Goal: Task Accomplishment & Management: Complete application form

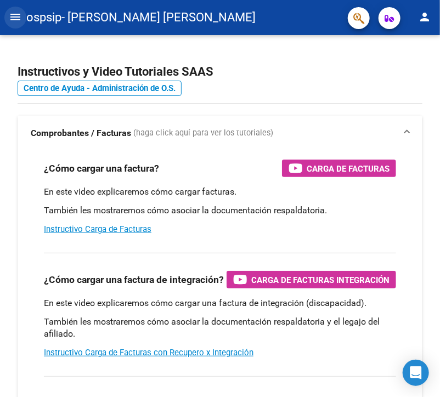
click at [18, 11] on mat-icon "menu" at bounding box center [15, 16] width 13 height 13
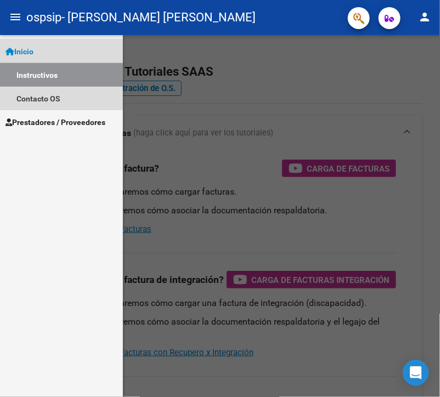
click at [59, 76] on link "Instructivos" at bounding box center [61, 75] width 123 height 24
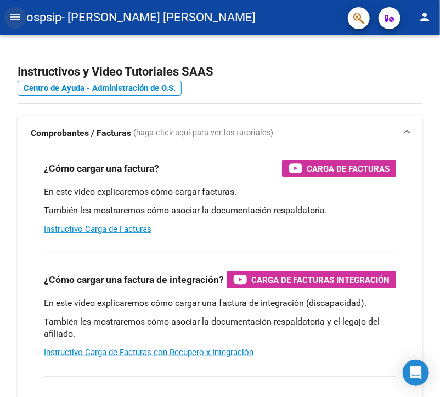
click at [20, 24] on button "menu" at bounding box center [15, 18] width 22 height 22
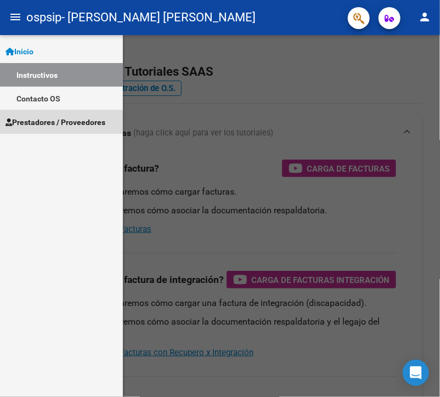
click at [60, 129] on link "Prestadores / Proveedores" at bounding box center [61, 122] width 123 height 24
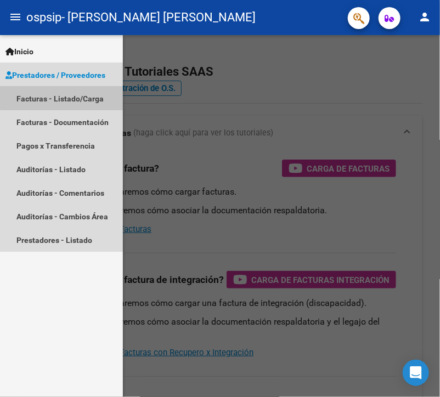
click at [87, 87] on link "Facturas - Listado/Carga" at bounding box center [61, 99] width 123 height 24
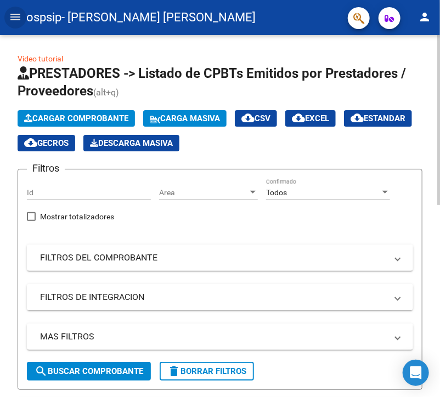
click at [118, 375] on span "search Buscar Comprobante" at bounding box center [89, 371] width 109 height 10
click at [92, 114] on span "Cargar Comprobante" at bounding box center [76, 119] width 104 height 10
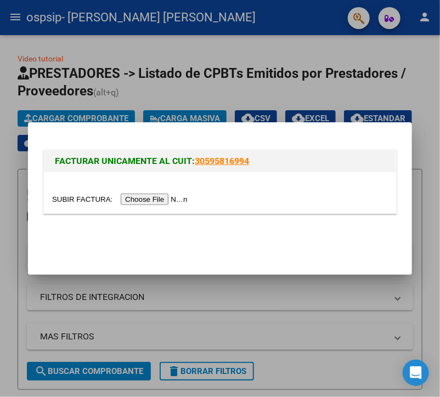
click at [154, 201] on input "file" at bounding box center [121, 200] width 139 height 12
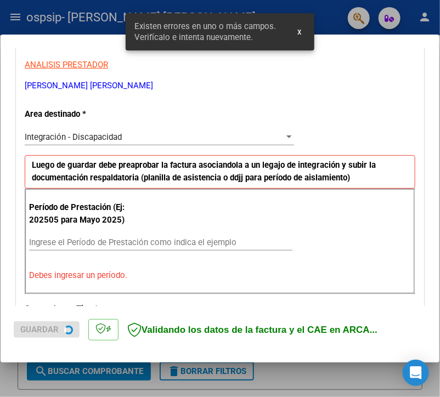
scroll to position [231, 0]
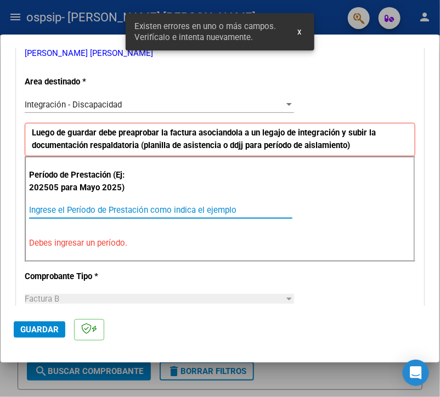
click at [205, 207] on input "Ingrese el Período de Prestación como indica el ejemplo" at bounding box center [160, 210] width 263 height 10
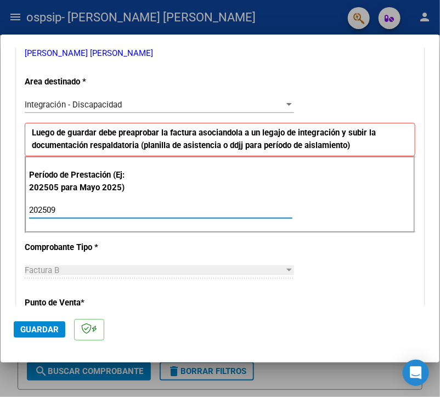
type input "202509"
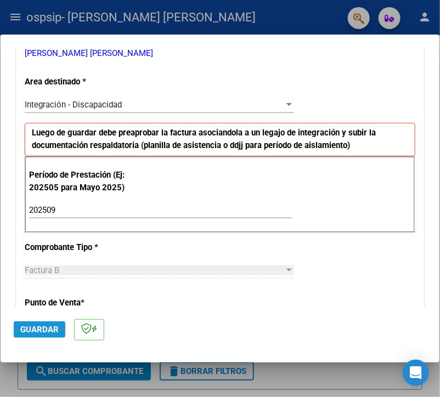
click at [44, 332] on span "Guardar" at bounding box center [39, 330] width 38 height 10
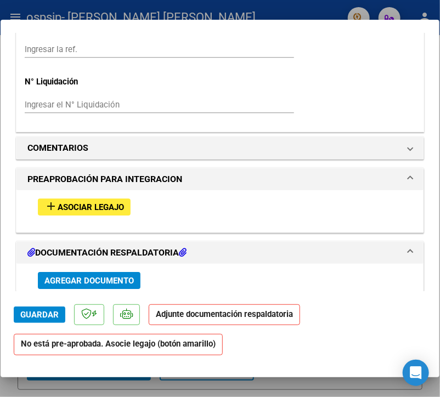
scroll to position [857, 0]
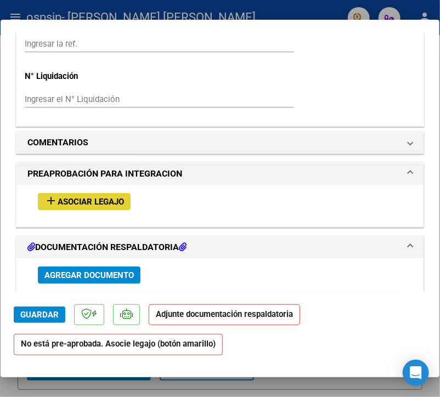
click at [108, 194] on button "add Asociar Legajo" at bounding box center [84, 201] width 93 height 17
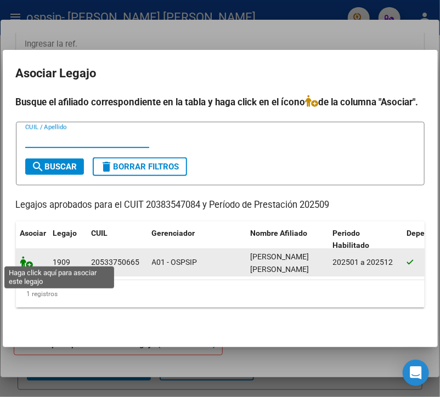
click at [26, 258] on icon at bounding box center [26, 262] width 13 height 12
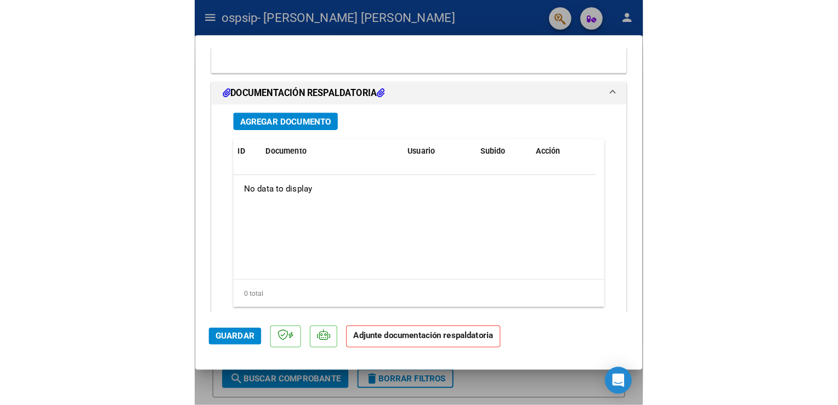
scroll to position [1204, 0]
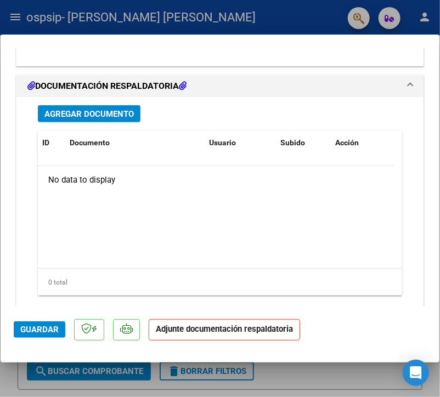
click at [66, 116] on span "Agregar Documento" at bounding box center [88, 114] width 89 height 10
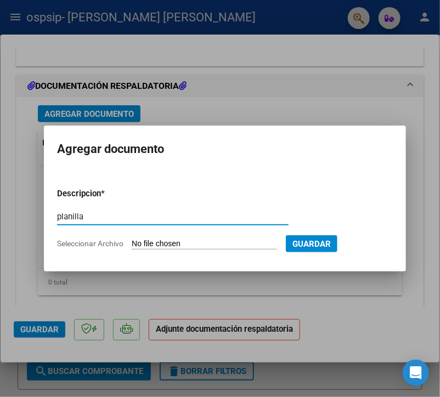
type input "planilla"
click at [178, 243] on input "Seleccionar Archivo" at bounding box center [204, 244] width 145 height 10
type input "C:\fakepath\septiembre.pdf"
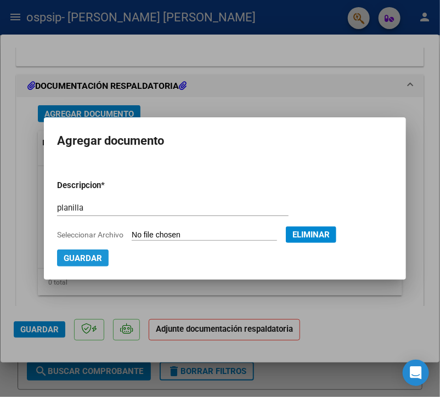
click at [81, 252] on button "Guardar" at bounding box center [83, 258] width 52 height 17
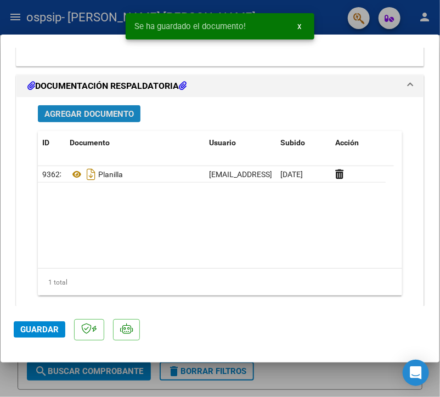
click at [108, 112] on span "Agregar Documento" at bounding box center [88, 114] width 89 height 10
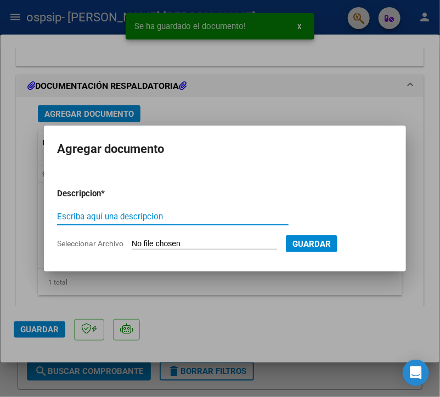
click at [129, 214] on input "Escriba aquí una descripcion" at bounding box center [172, 217] width 231 height 10
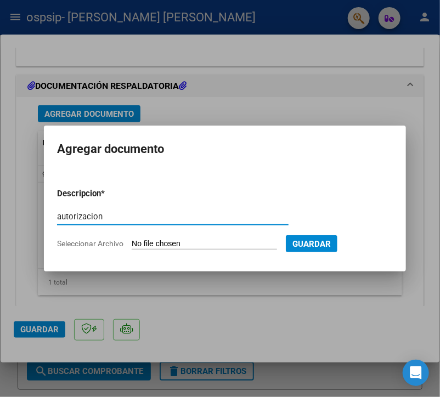
type input "autorizacion"
click at [161, 246] on input "Seleccionar Archivo" at bounding box center [204, 244] width 145 height 10
type input "C:\fakepath\[PERSON_NAME] TRANSP A CET AUTORIZACION 2025 SEGUN RESOLUCION 360 2…"
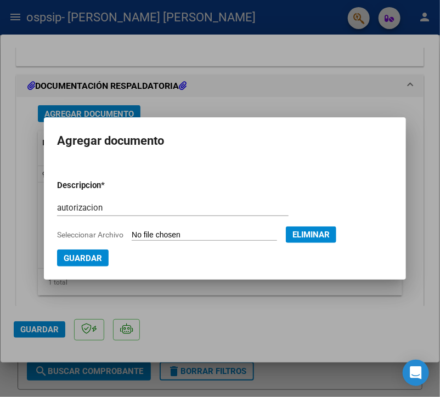
click at [103, 269] on mat-dialog-container "Agregar documento Descripcion * autorizacion Escriba aquí una descripcion Selec…" at bounding box center [225, 198] width 362 height 162
click at [95, 263] on span "Guardar" at bounding box center [83, 258] width 38 height 10
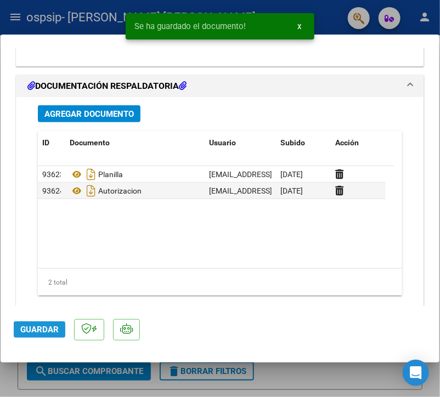
click at [45, 326] on span "Guardar" at bounding box center [39, 330] width 38 height 10
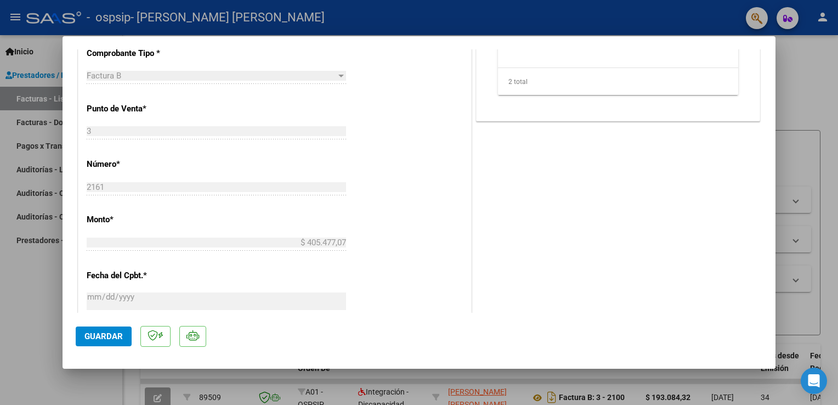
scroll to position [718, 0]
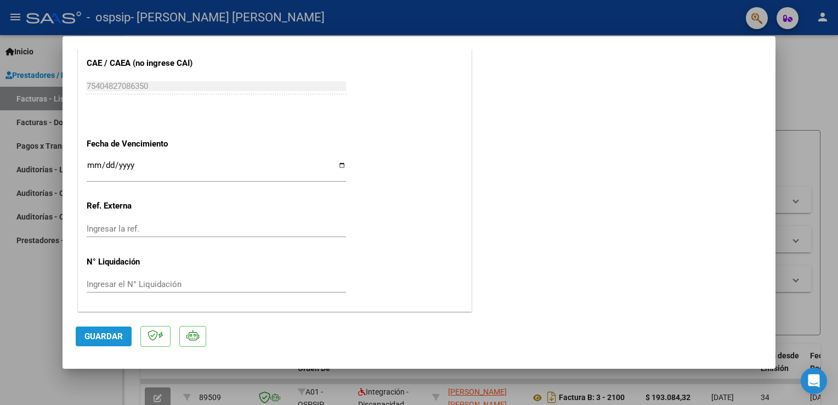
click at [107, 338] on span "Guardar" at bounding box center [103, 336] width 38 height 10
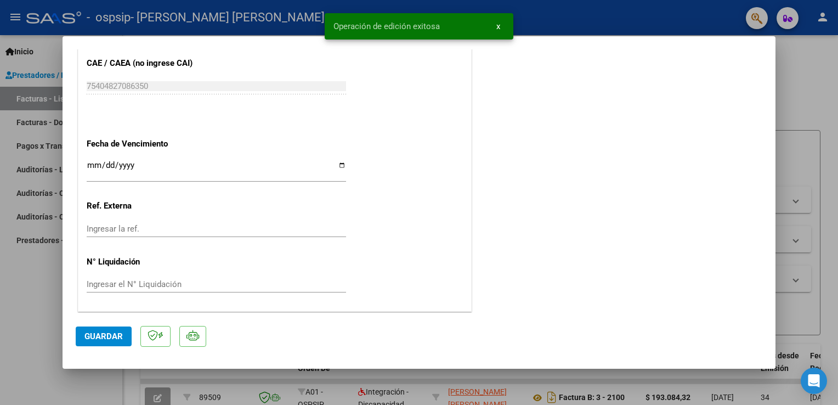
click at [32, 298] on div at bounding box center [419, 202] width 838 height 405
type input "$ 0,00"
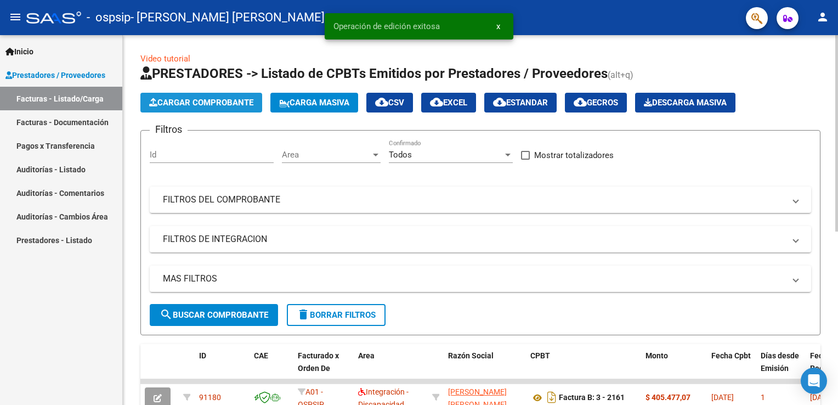
click at [205, 103] on span "Cargar Comprobante" at bounding box center [201, 103] width 104 height 10
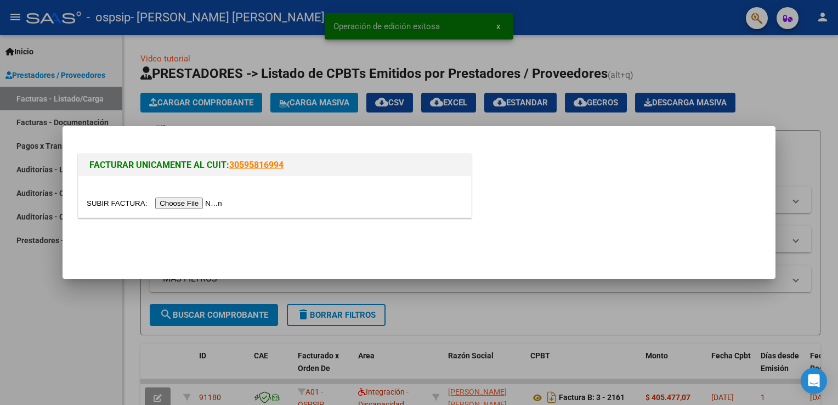
click at [197, 204] on input "file" at bounding box center [156, 203] width 139 height 12
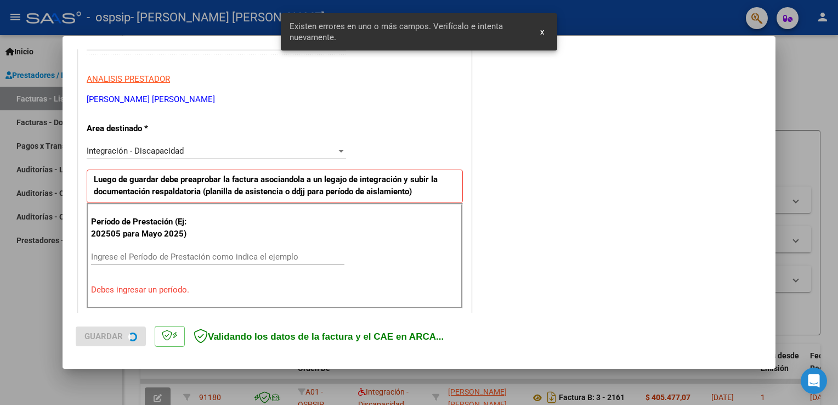
scroll to position [229, 0]
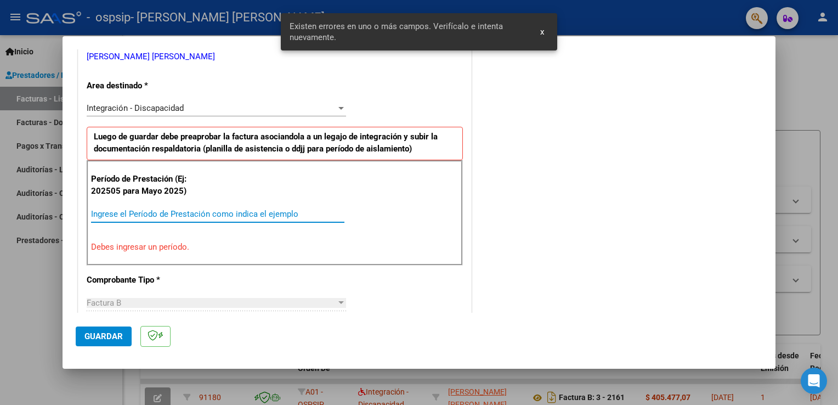
click at [155, 211] on input "Ingrese el Período de Prestación como indica el ejemplo" at bounding box center [217, 214] width 253 height 10
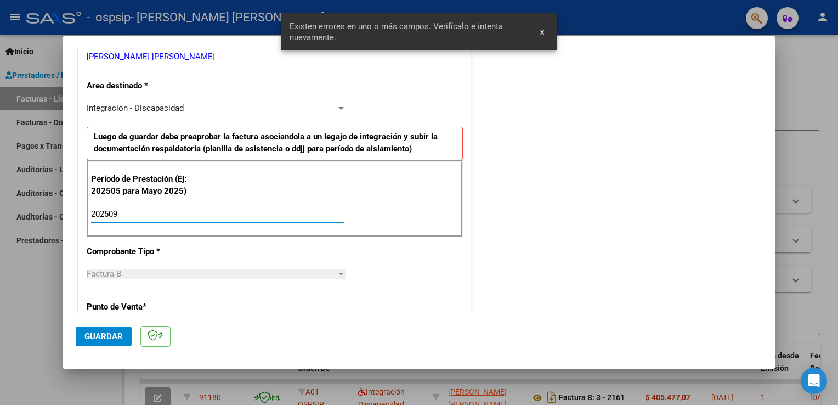
type input "202509"
click at [121, 336] on span "Guardar" at bounding box center [103, 336] width 38 height 10
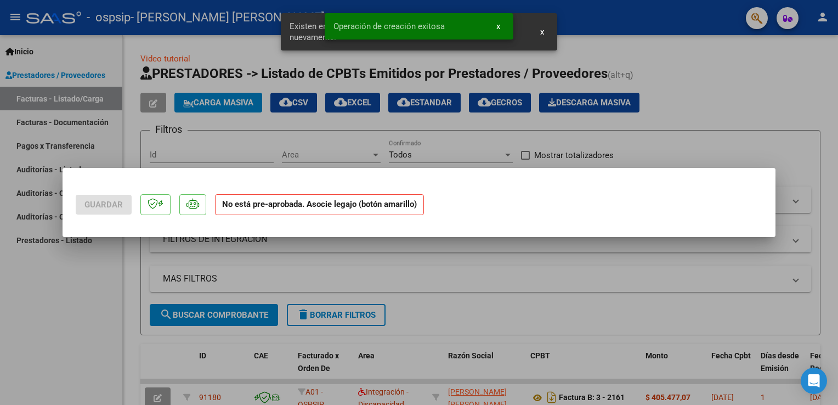
scroll to position [0, 0]
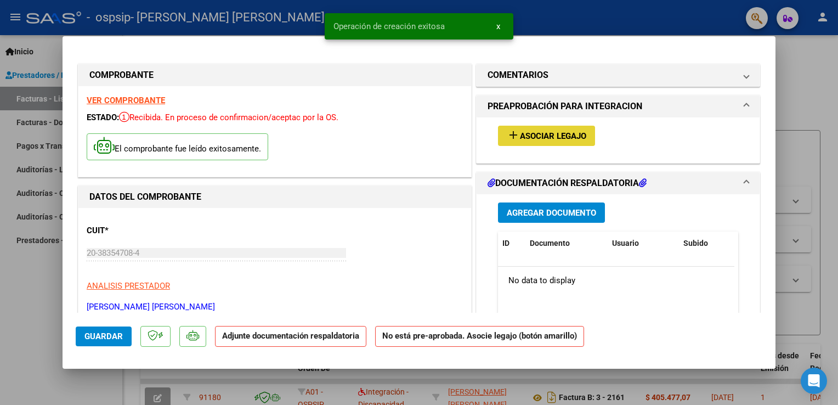
click at [439, 137] on span "Asociar Legajo" at bounding box center [553, 136] width 66 height 10
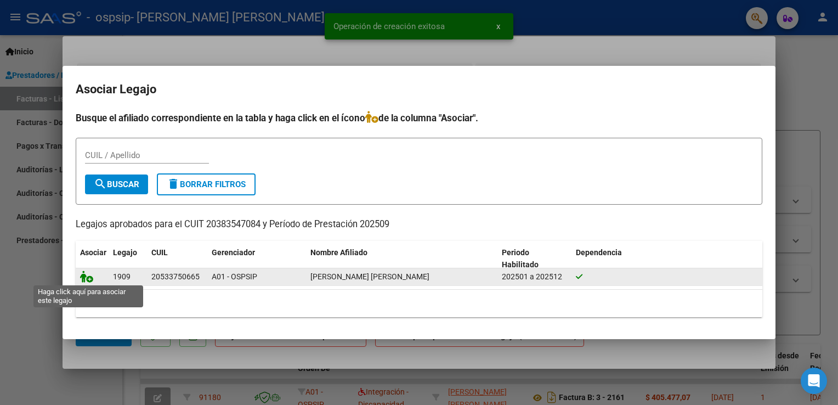
click at [86, 275] on icon at bounding box center [86, 276] width 13 height 12
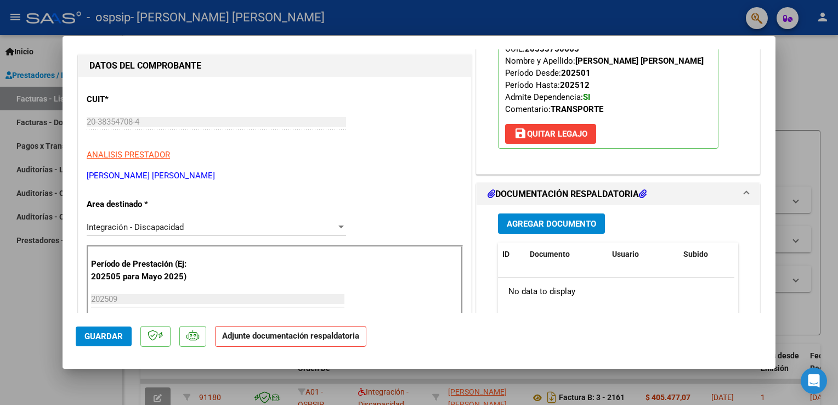
scroll to position [155, 0]
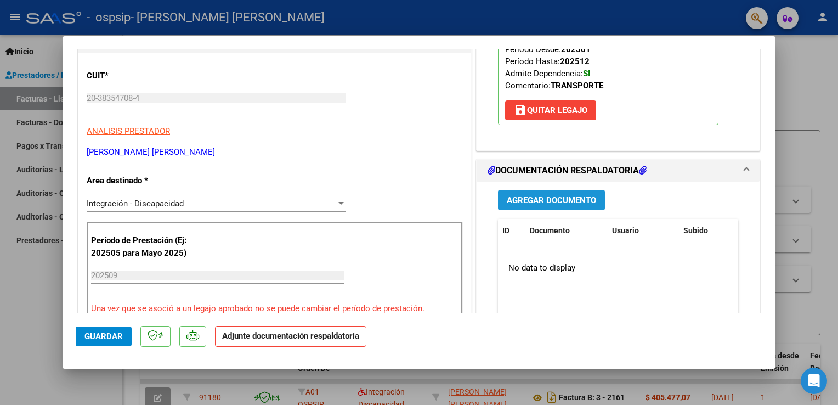
click at [439, 197] on span "Agregar Documento" at bounding box center [551, 200] width 89 height 10
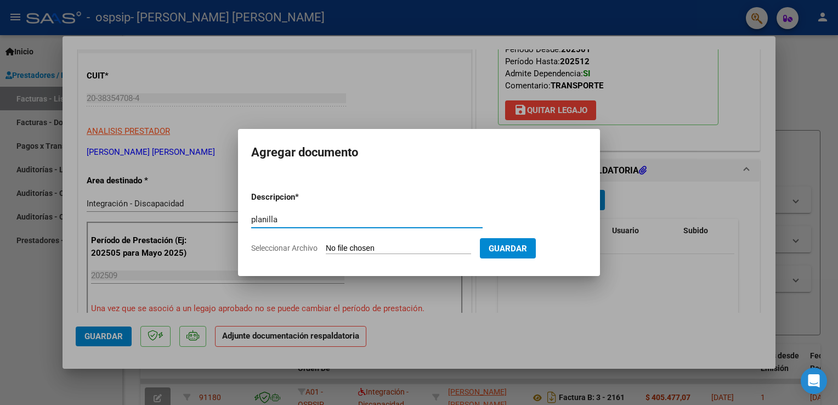
type input "planilla"
click at [352, 253] on input "Seleccionar Archivo" at bounding box center [398, 249] width 145 height 10
click at [410, 309] on div at bounding box center [419, 202] width 838 height 405
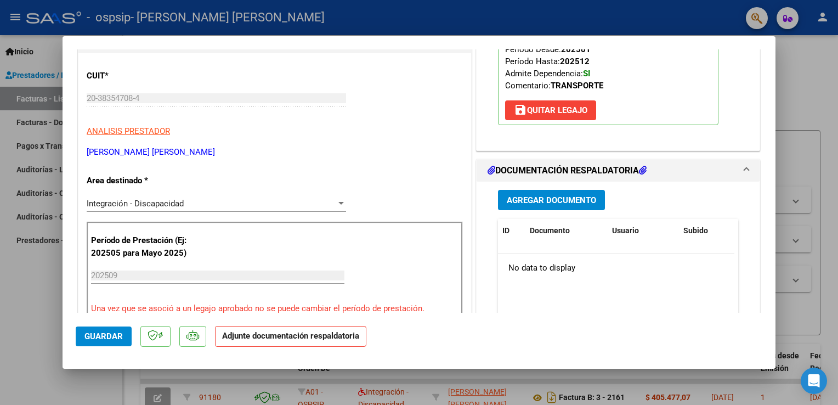
click at [439, 191] on html "menu - ospsip - [PERSON_NAME] [PERSON_NAME] person Inicio Instructivos Contacto…" at bounding box center [419, 202] width 838 height 405
click at [439, 140] on div at bounding box center [419, 202] width 838 height 405
type input "$ 0,00"
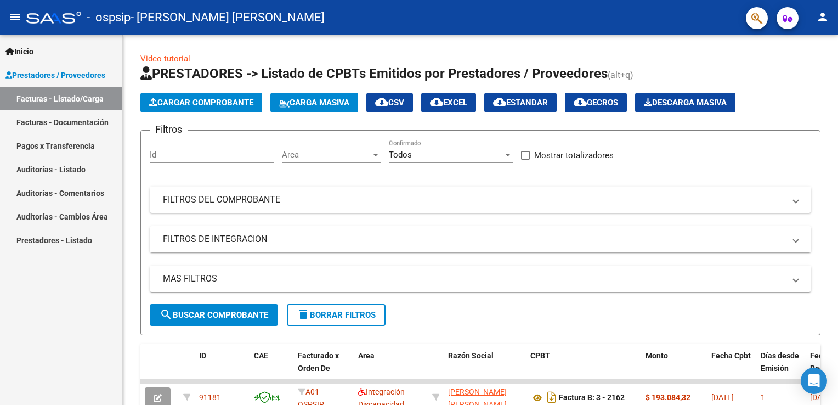
click at [439, 20] on mat-icon "person" at bounding box center [822, 16] width 13 height 13
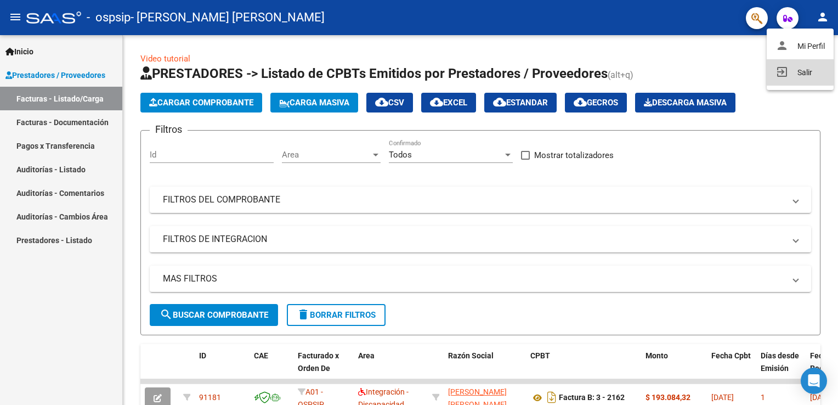
click at [439, 80] on button "exit_to_app Salir" at bounding box center [800, 72] width 67 height 26
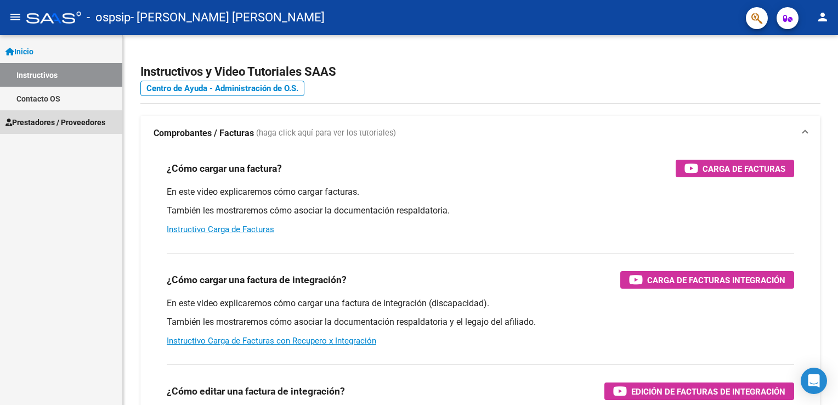
click at [102, 124] on span "Prestadores / Proveedores" at bounding box center [55, 122] width 100 height 12
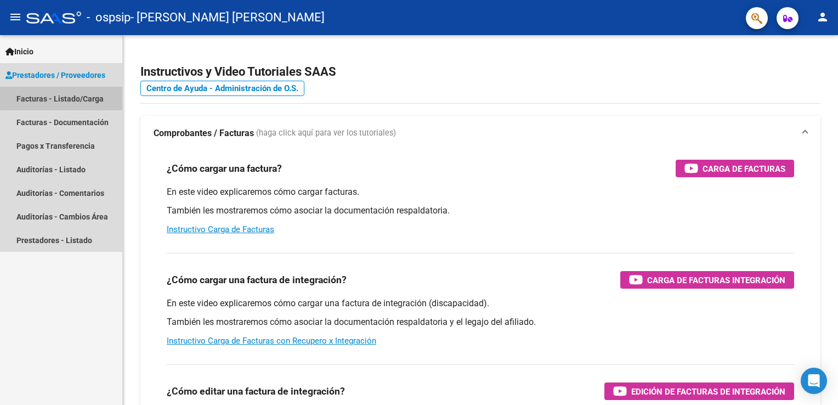
click at [78, 96] on link "Facturas - Listado/Carga" at bounding box center [61, 99] width 122 height 24
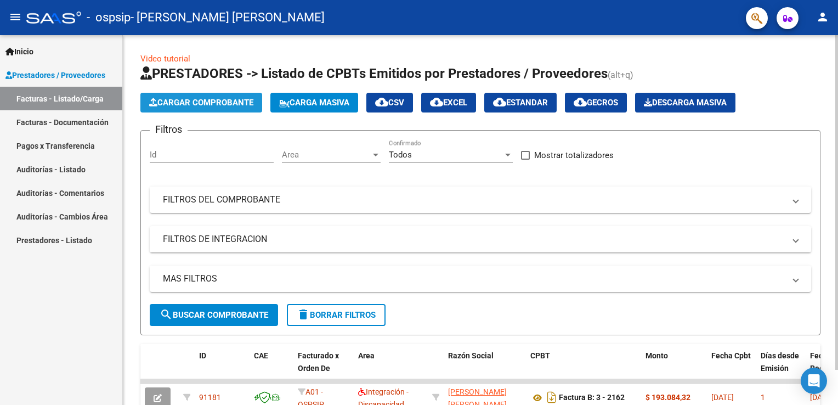
click at [208, 95] on button "Cargar Comprobante" at bounding box center [201, 103] width 122 height 20
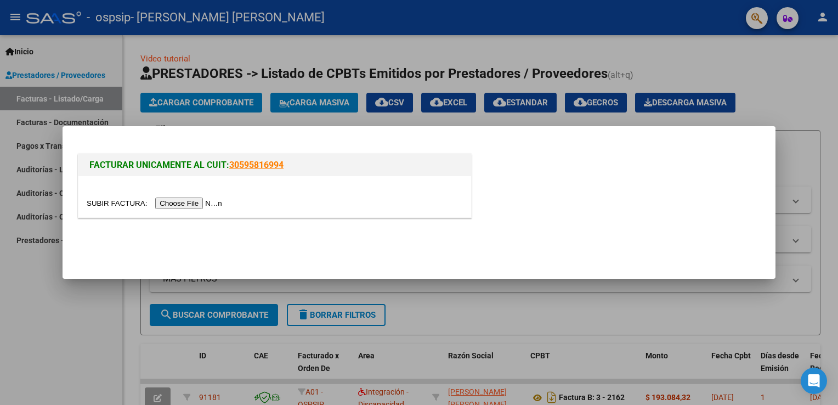
click at [782, 160] on div at bounding box center [419, 202] width 838 height 405
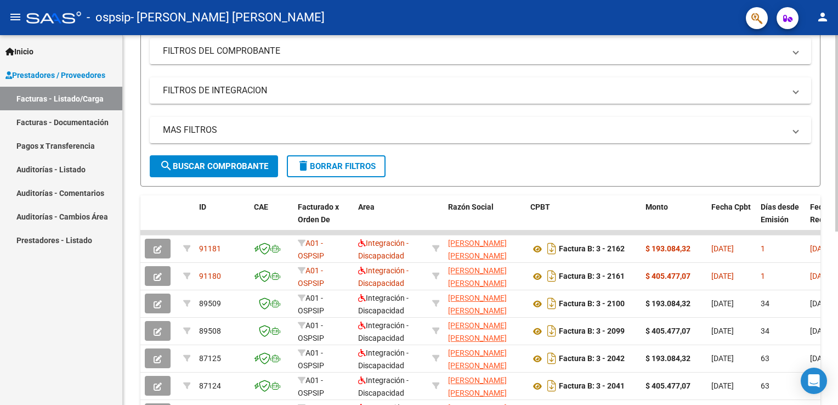
click at [838, 213] on html "menu - ospsip - PACHECO CONTRERAS FRANCO ROBERTO person Inicio Instructivos Con…" at bounding box center [419, 202] width 838 height 405
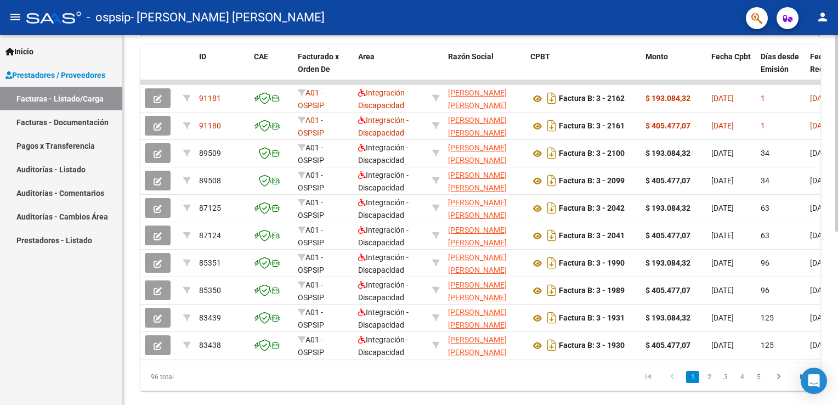
click at [838, 211] on html "menu - ospsip - PACHECO CONTRERAS FRANCO ROBERTO person Inicio Instructivos Con…" at bounding box center [419, 202] width 838 height 405
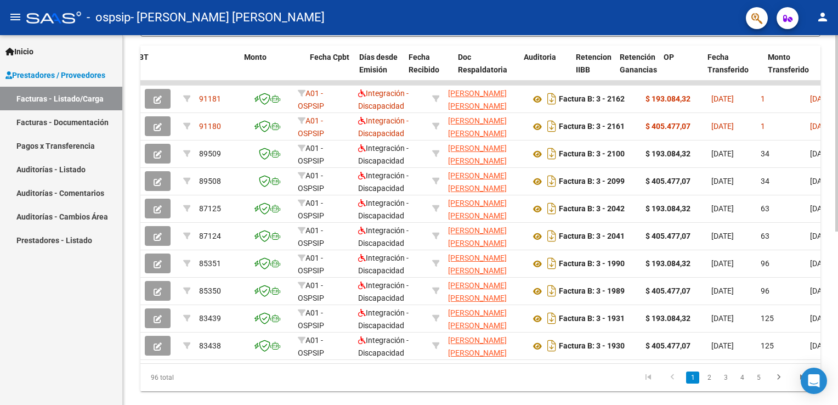
scroll to position [0, 402]
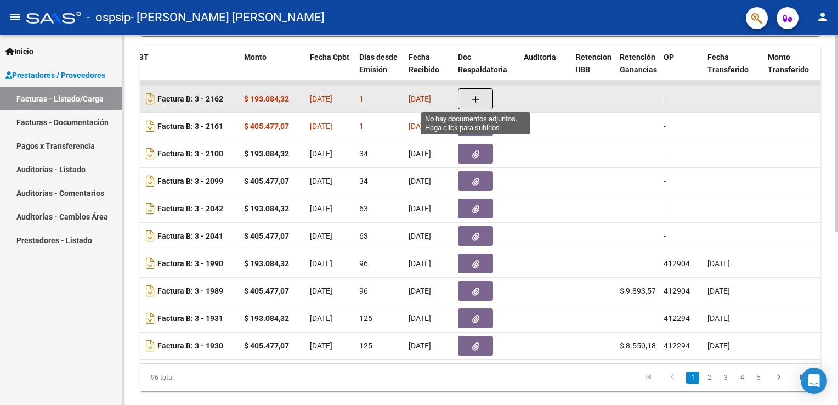
click at [469, 98] on button "button" at bounding box center [475, 98] width 35 height 21
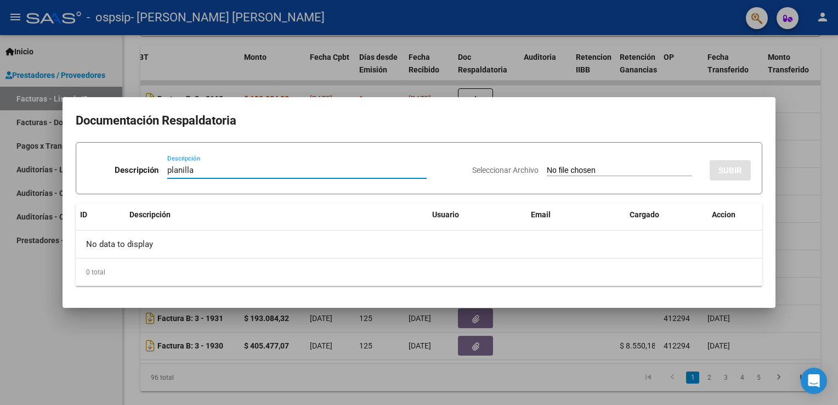
type input "planilla"
click at [564, 167] on input "Seleccionar Archivo" at bounding box center [619, 171] width 145 height 10
type input "C:\fakepath\septiembre.jpeg"
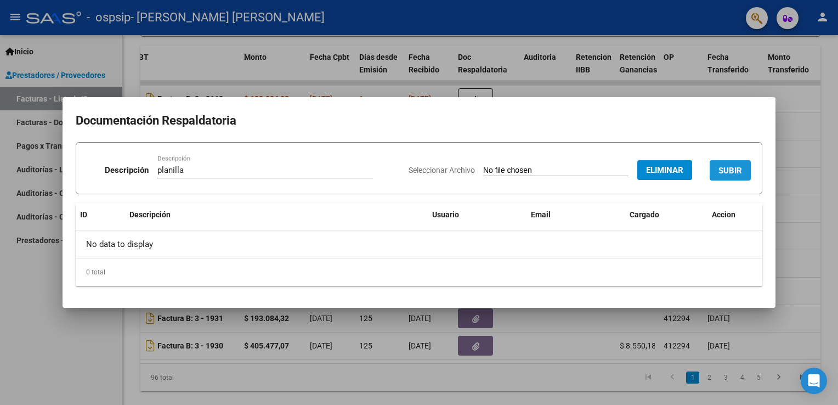
click at [729, 162] on button "SUBIR" at bounding box center [730, 170] width 41 height 20
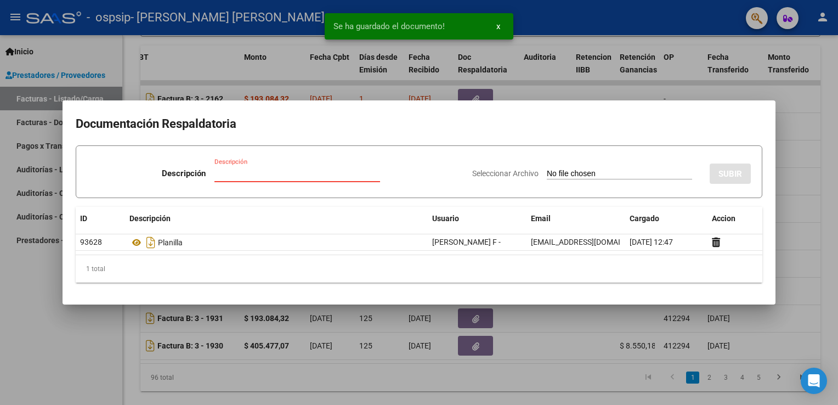
click at [280, 173] on input "Descripción" at bounding box center [297, 173] width 166 height 10
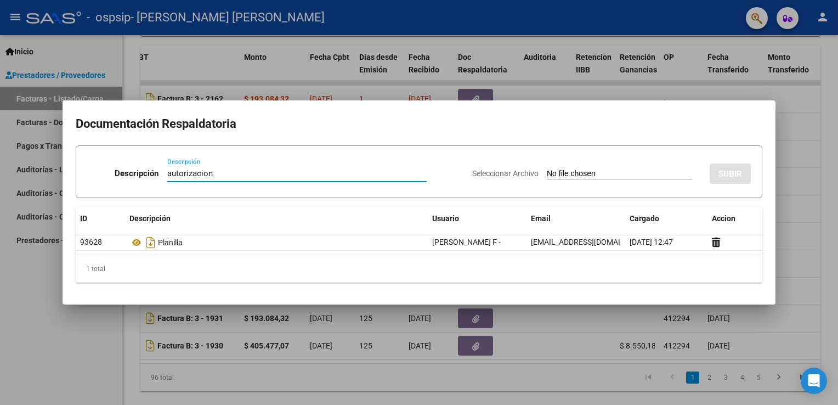
type input "autorizacion"
click at [633, 172] on input "Seleccionar Archivo" at bounding box center [619, 174] width 145 height 10
type input "C:\fakepath\AYALA BELTRAN TRANSP A ESCUELA AUTORIZACION 2025 SEGUN RESOLUCION 3…"
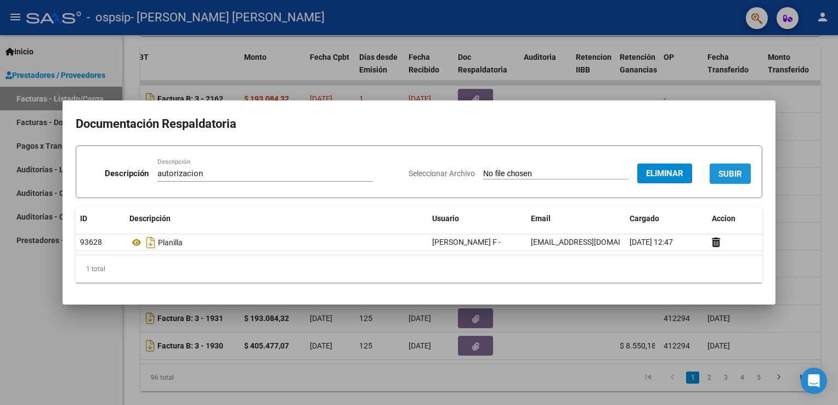
click at [737, 169] on span "SUBIR" at bounding box center [731, 174] width 24 height 10
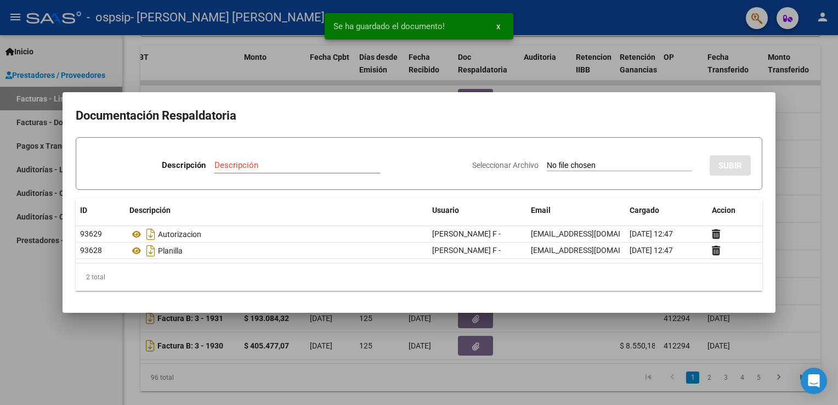
click at [814, 177] on div at bounding box center [419, 202] width 838 height 405
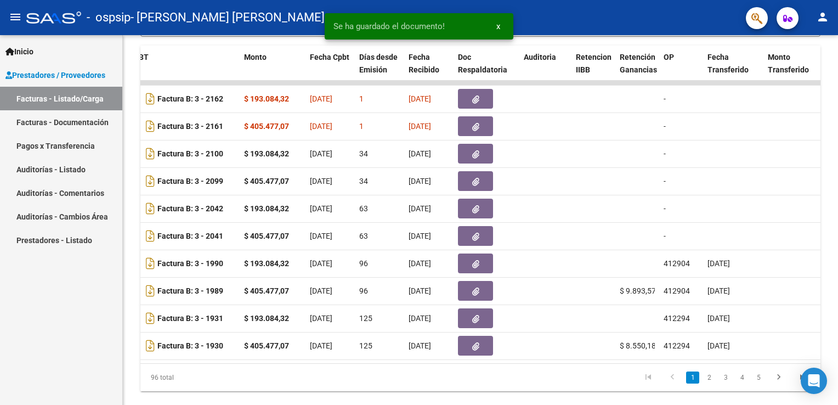
click at [814, 177] on datatable-body-cell at bounding box center [794, 181] width 60 height 27
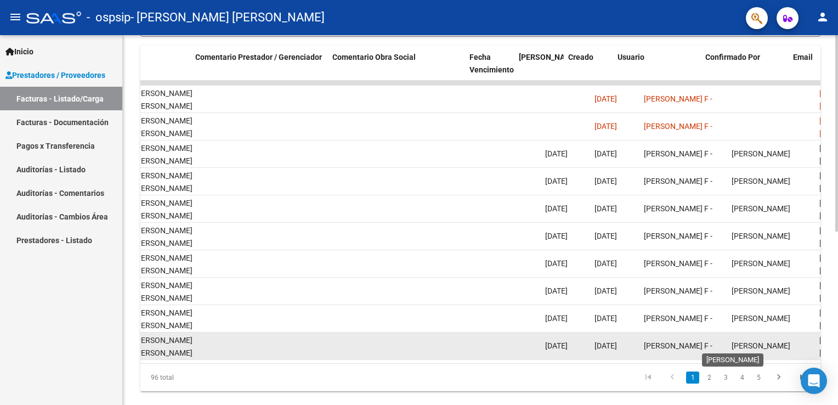
scroll to position [0, 1555]
